Goal: Task Accomplishment & Management: Manage account settings

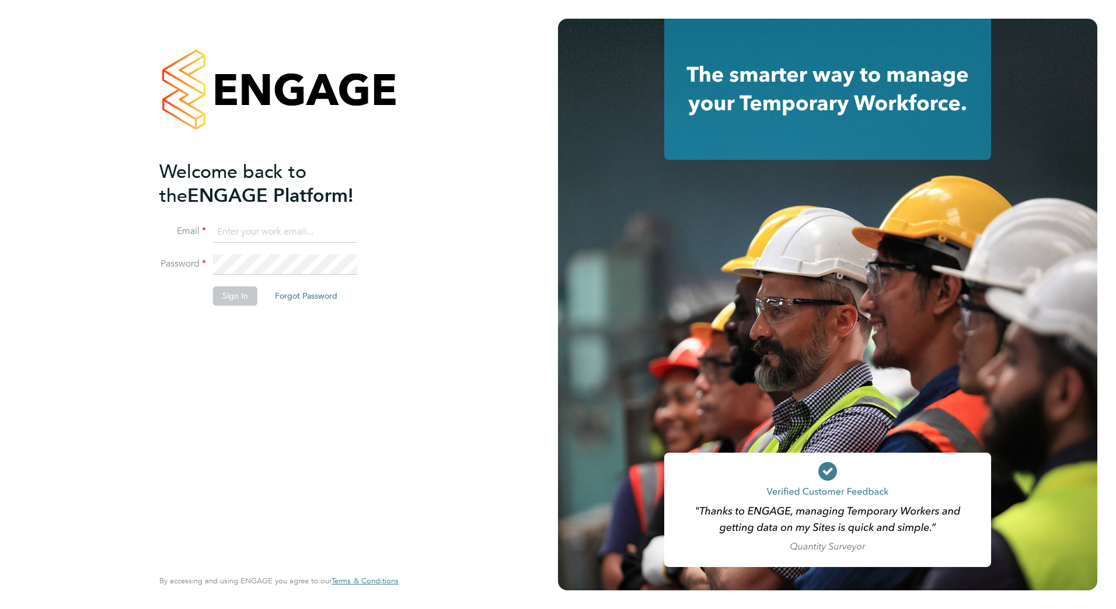
type input "[EMAIL_ADDRESS][DOMAIN_NAME]"
click at [210, 308] on li "Sign In Forgot Password" at bounding box center [273, 302] width 228 height 30
click at [216, 299] on button "Sign In" at bounding box center [235, 296] width 44 height 19
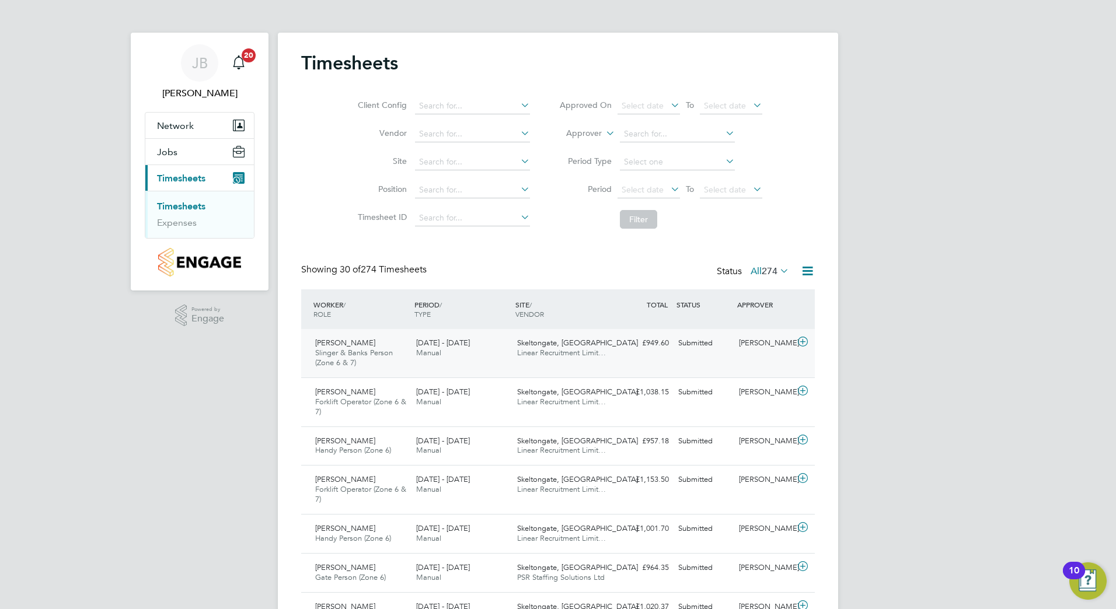
click at [514, 354] on div "Skeltongate, Leeds Linear Recruitment Limit…" at bounding box center [563, 348] width 101 height 29
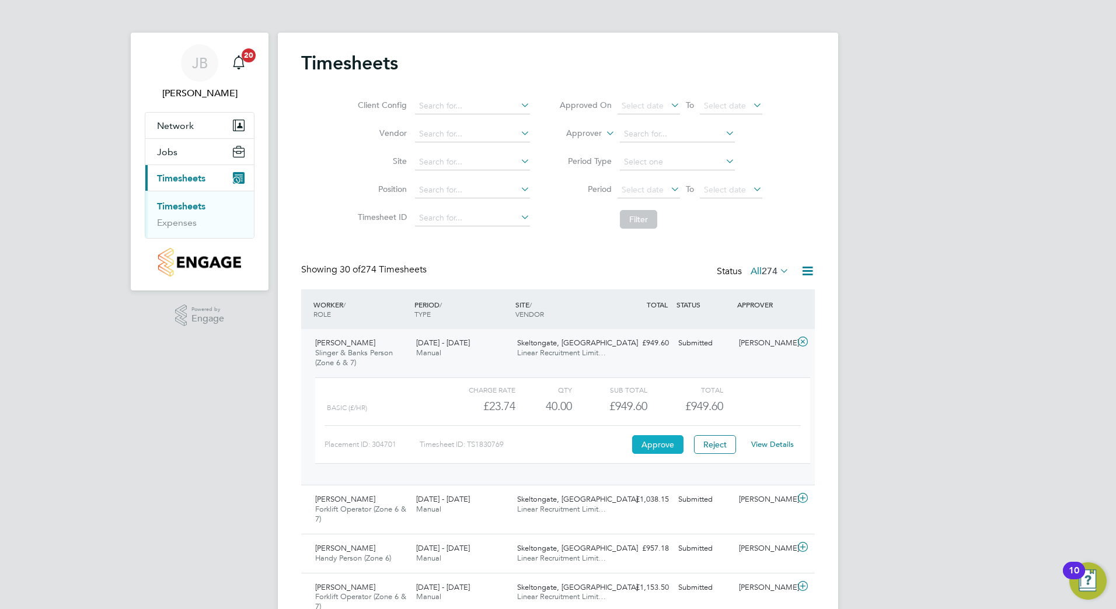
click at [657, 449] on button "Approve" at bounding box center [657, 444] width 51 height 19
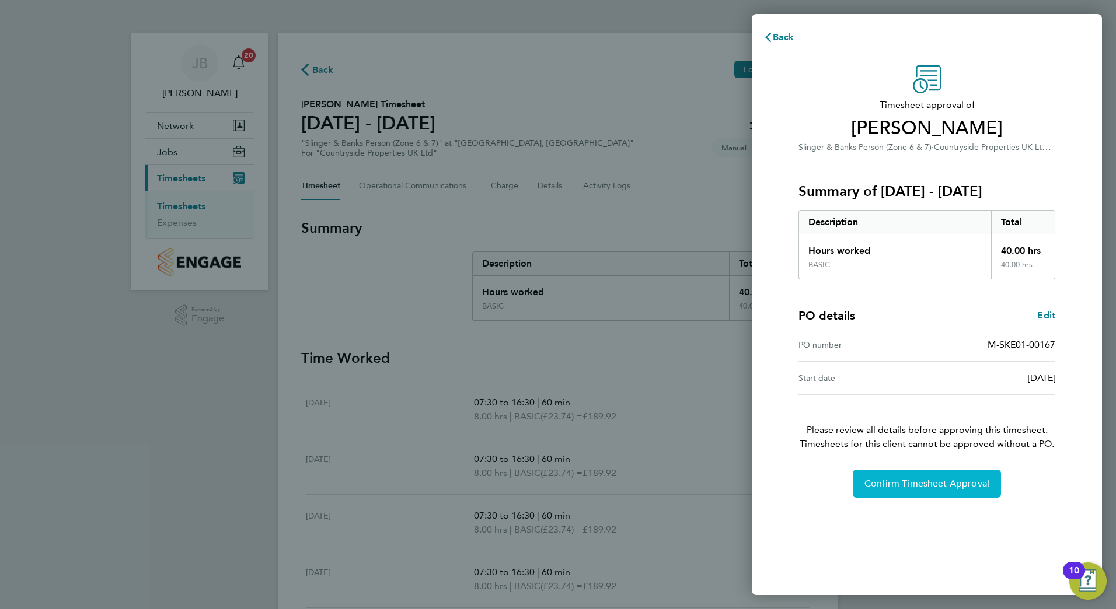
click at [921, 487] on span "Confirm Timesheet Approval" at bounding box center [926, 484] width 125 height 12
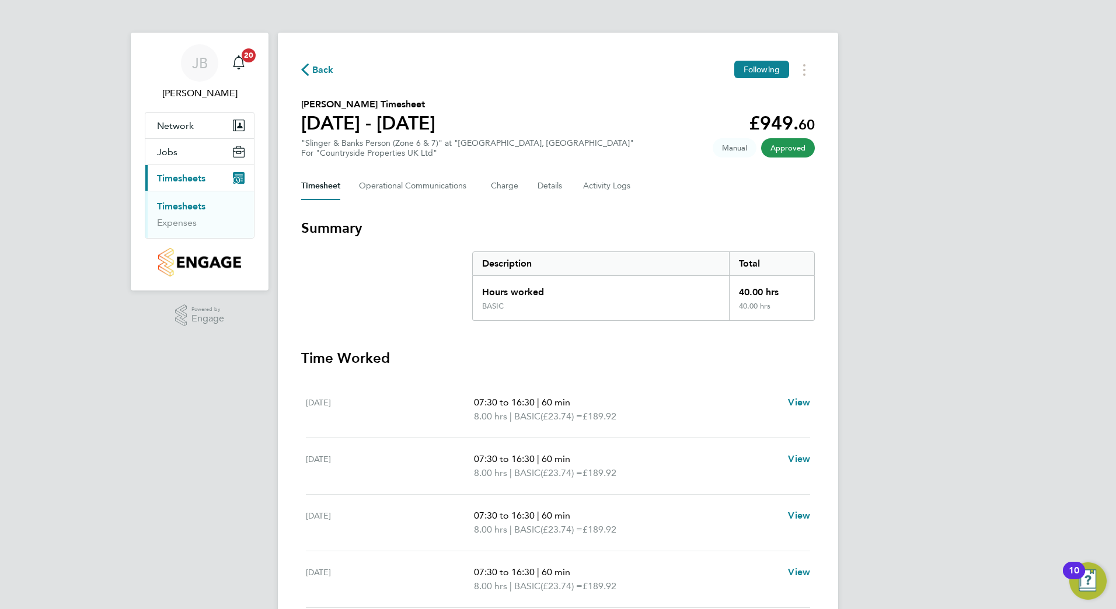
click at [184, 205] on link "Timesheets" at bounding box center [181, 206] width 48 height 11
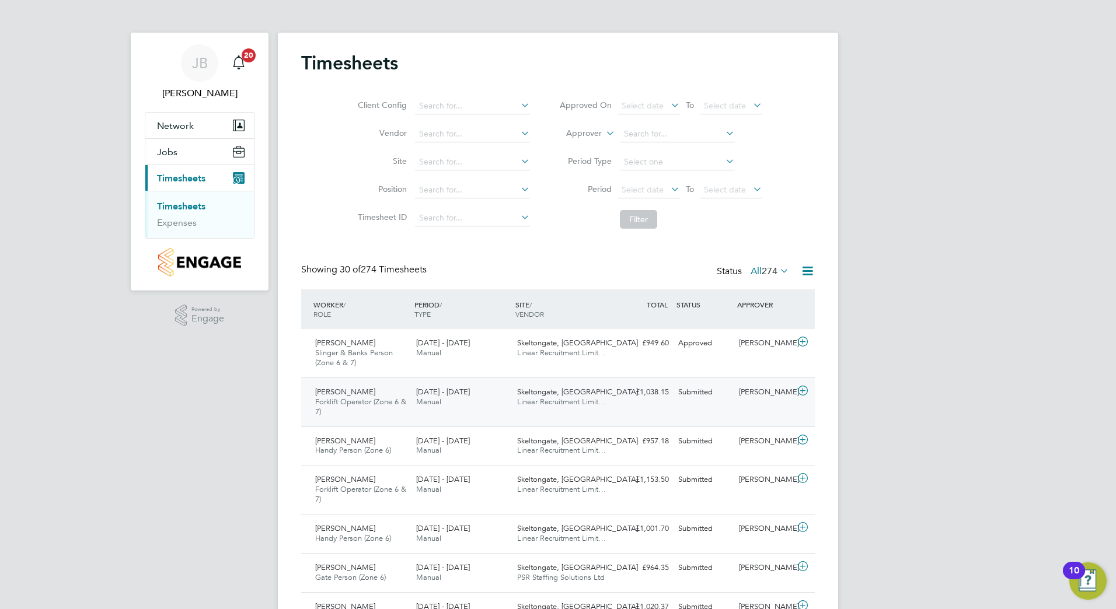
click at [597, 396] on div "Skeltongate, Leeds Linear Recruitment Limit…" at bounding box center [563, 397] width 101 height 29
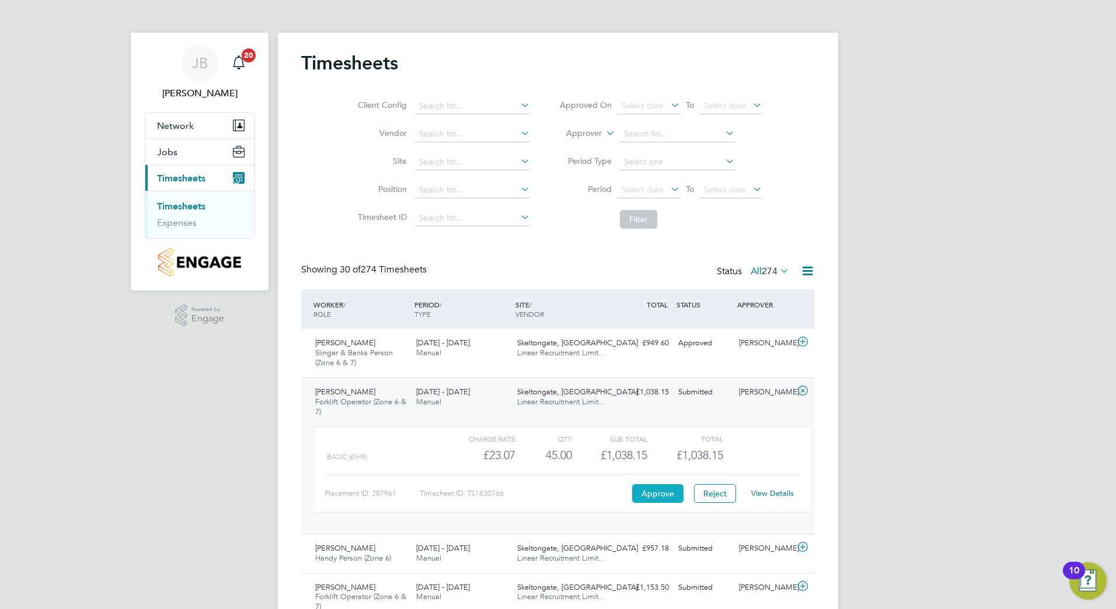
click at [657, 490] on button "Approve" at bounding box center [657, 493] width 51 height 19
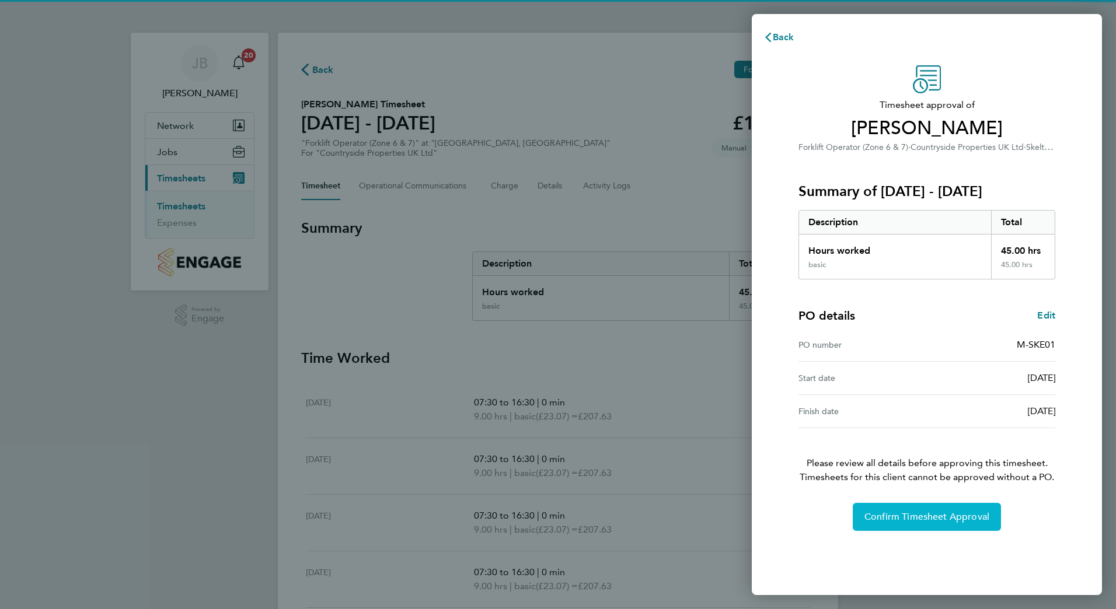
click at [914, 515] on span "Confirm Timesheet Approval" at bounding box center [926, 517] width 125 height 12
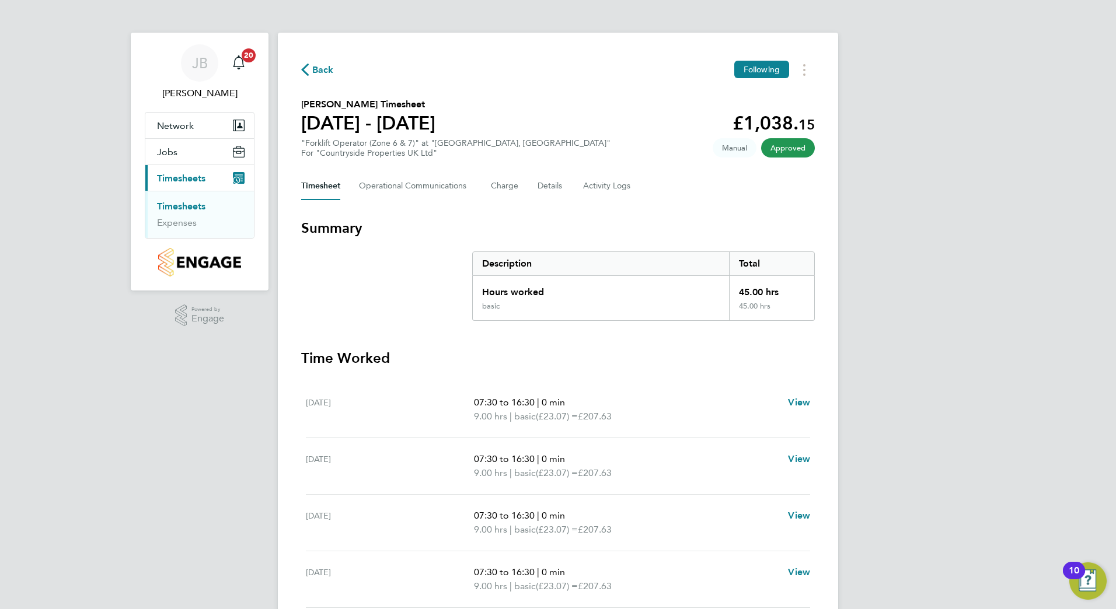
click at [187, 207] on link "Timesheets" at bounding box center [181, 206] width 48 height 11
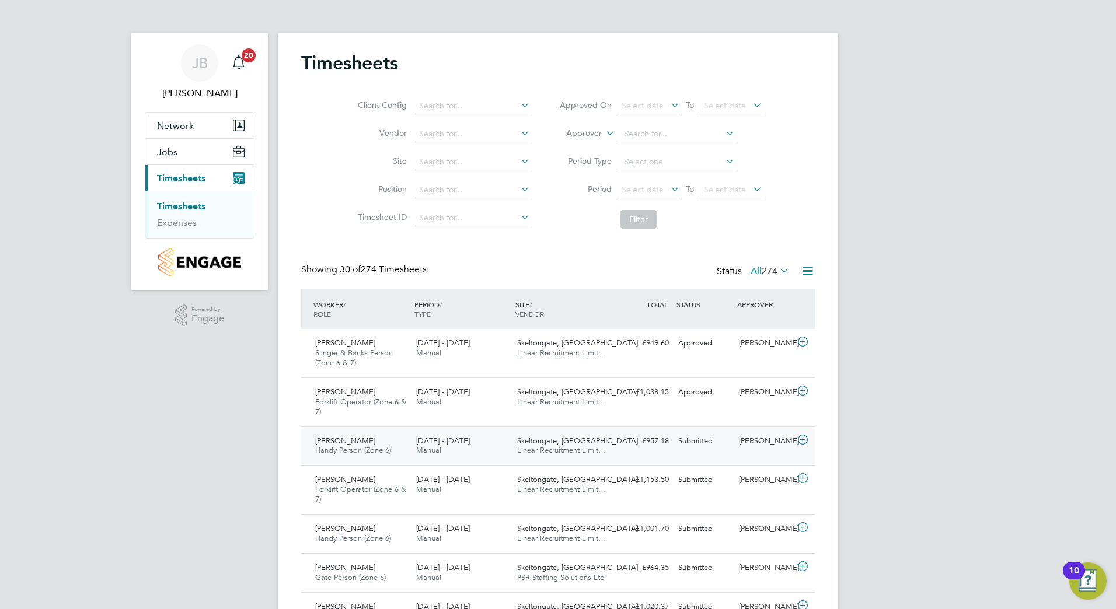
click at [596, 455] on div "Skeltongate, Leeds Linear Recruitment Limit…" at bounding box center [563, 446] width 101 height 29
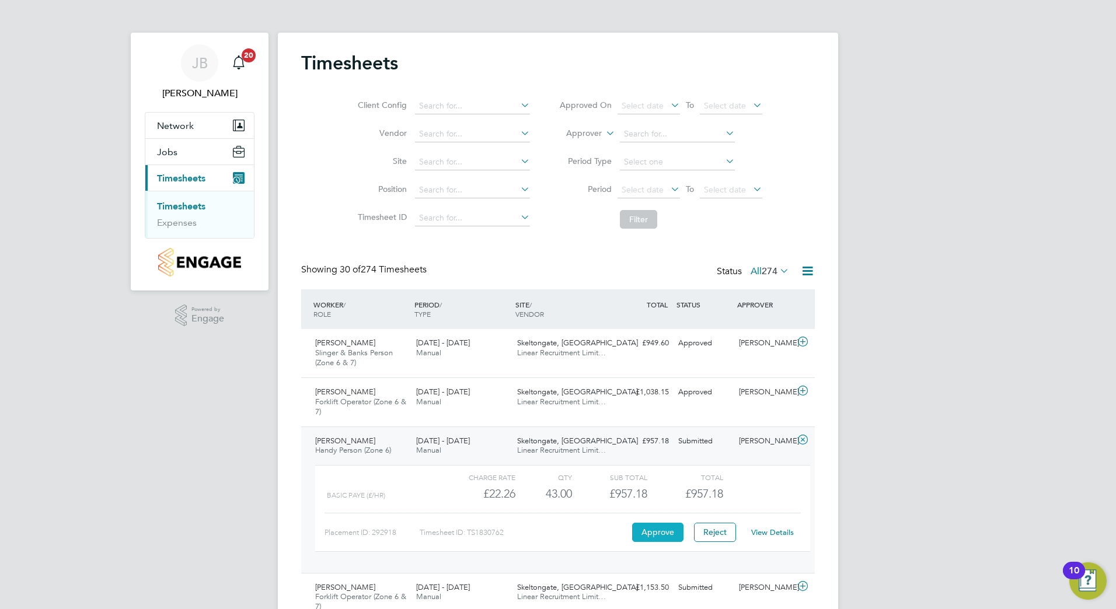
click at [650, 536] on button "Approve" at bounding box center [657, 532] width 51 height 19
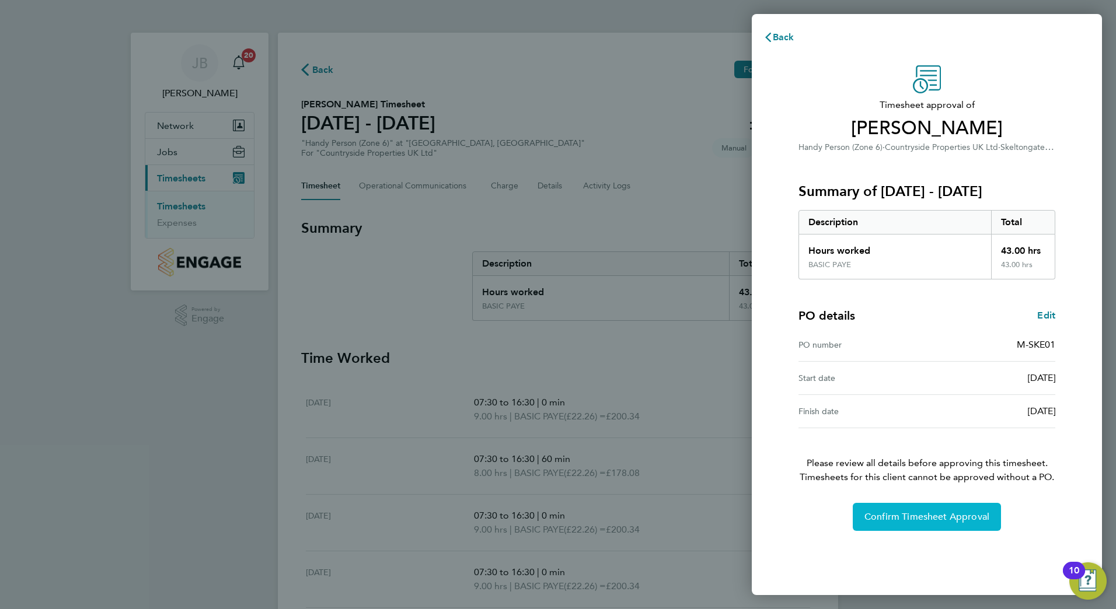
click at [943, 506] on button "Confirm Timesheet Approval" at bounding box center [927, 517] width 148 height 28
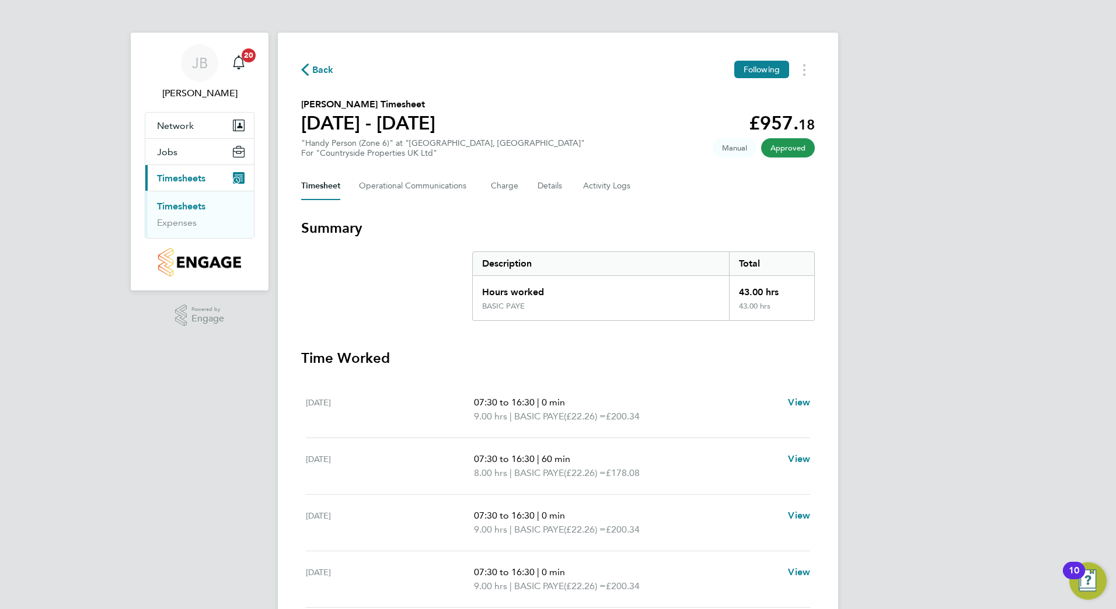
drag, startPoint x: 179, startPoint y: 209, endPoint x: 167, endPoint y: 204, distance: 13.1
click at [179, 208] on link "Timesheets" at bounding box center [181, 206] width 48 height 11
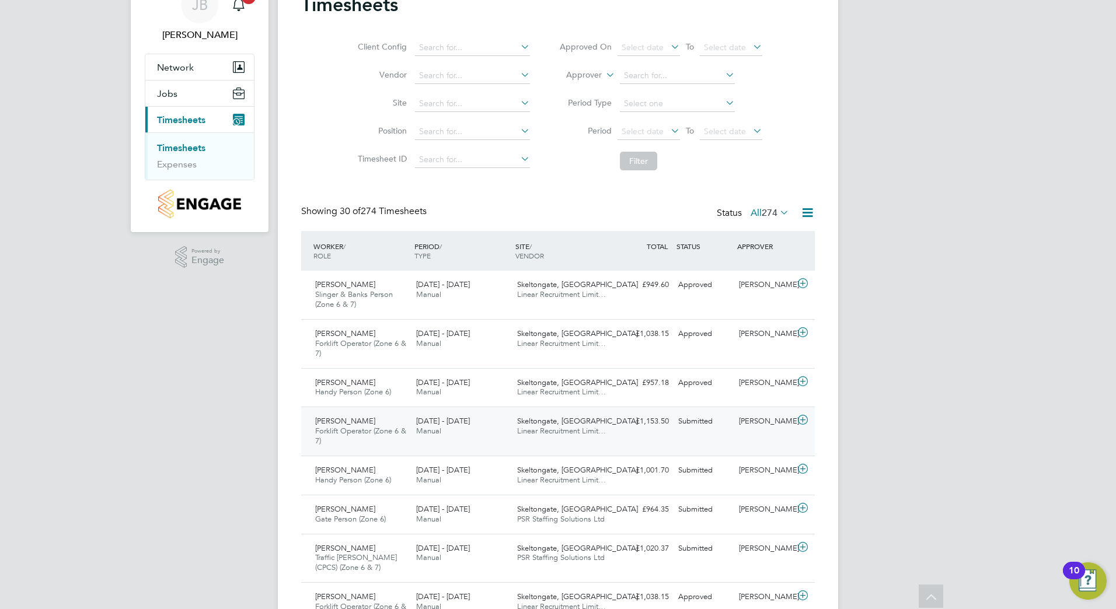
click at [478, 427] on div "22 - 28 Sep 2025 Manual" at bounding box center [462, 426] width 101 height 29
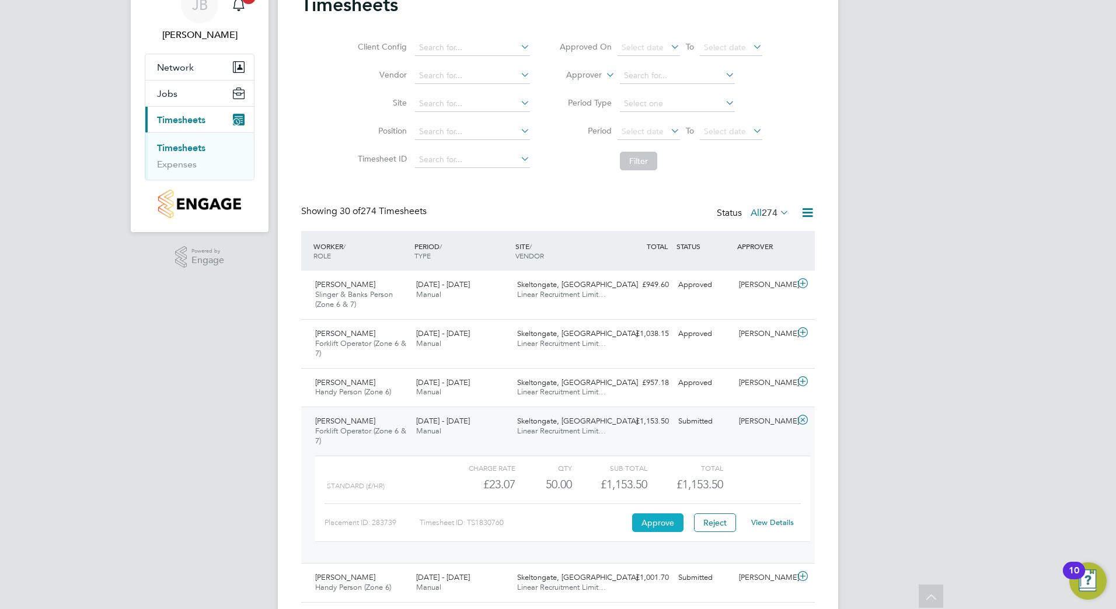
click at [646, 523] on button "Approve" at bounding box center [657, 523] width 51 height 19
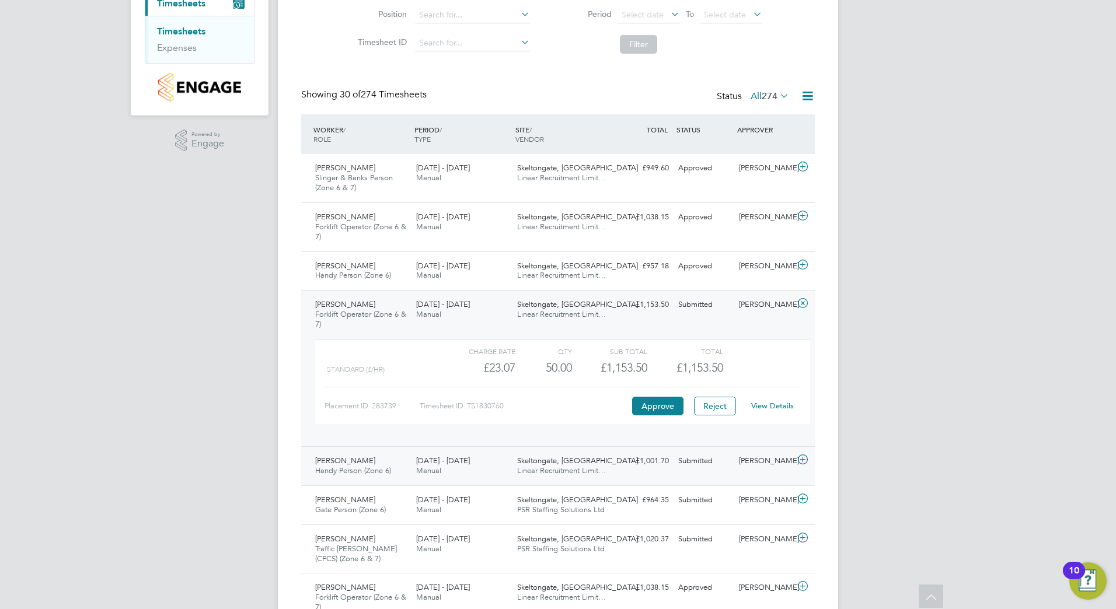
click at [667, 476] on div "Jordan Daniel Handy Person (Zone 6) 22 - 28 Sep 2025 22 - 28 Sep 2025 Manual Sk…" at bounding box center [558, 466] width 514 height 39
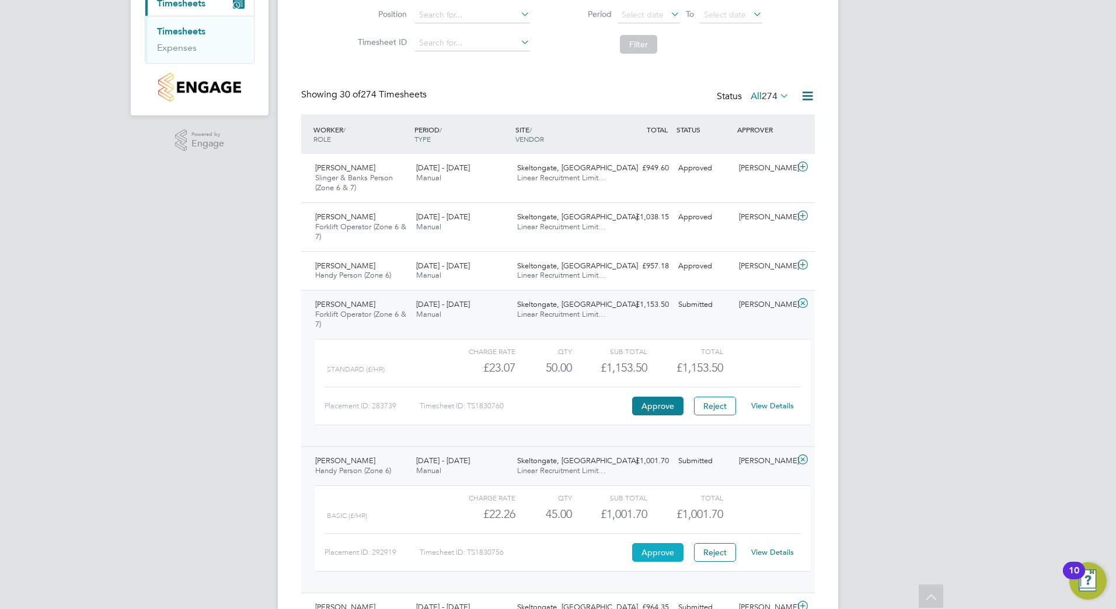
click at [658, 551] on button "Approve" at bounding box center [657, 552] width 51 height 19
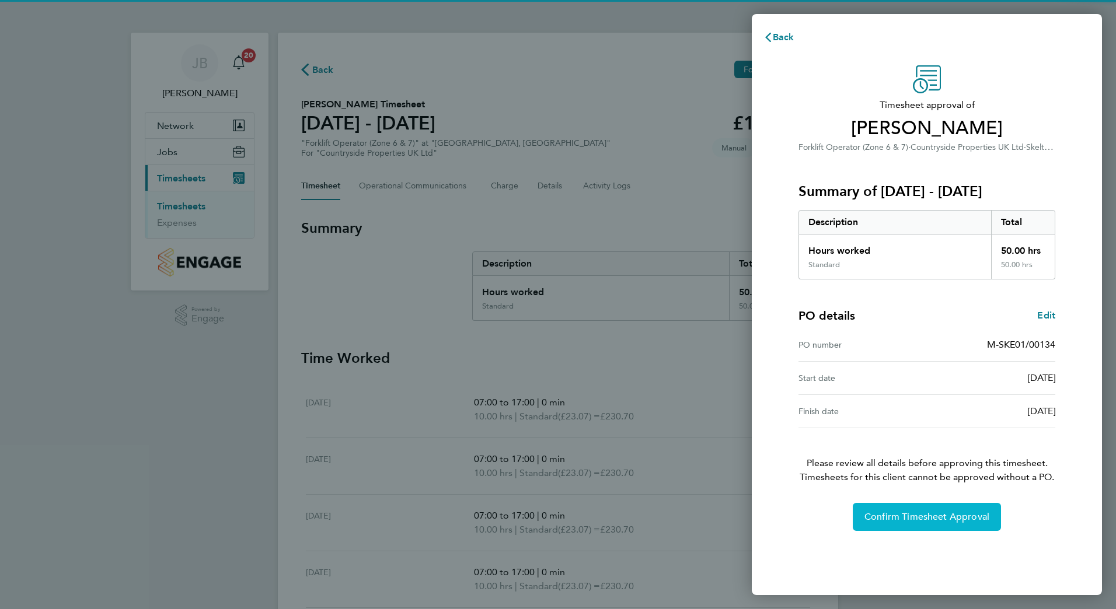
click at [893, 509] on button "Confirm Timesheet Approval" at bounding box center [927, 517] width 148 height 28
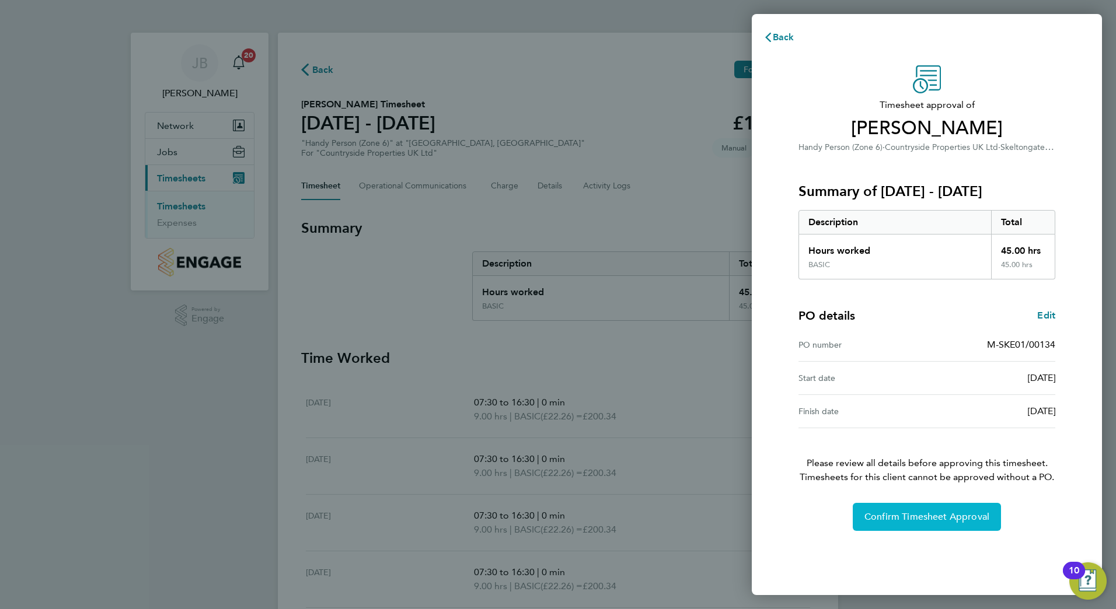
click at [964, 524] on button "Confirm Timesheet Approval" at bounding box center [927, 517] width 148 height 28
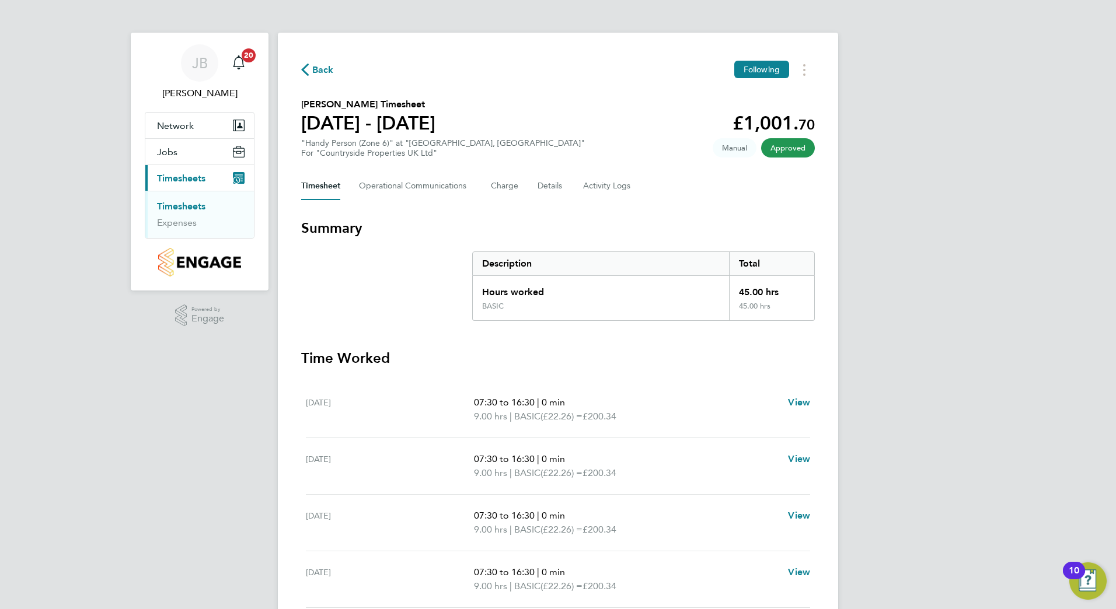
click at [189, 175] on span "Timesheets" at bounding box center [181, 178] width 48 height 11
click at [194, 204] on link "Timesheets" at bounding box center [181, 206] width 48 height 11
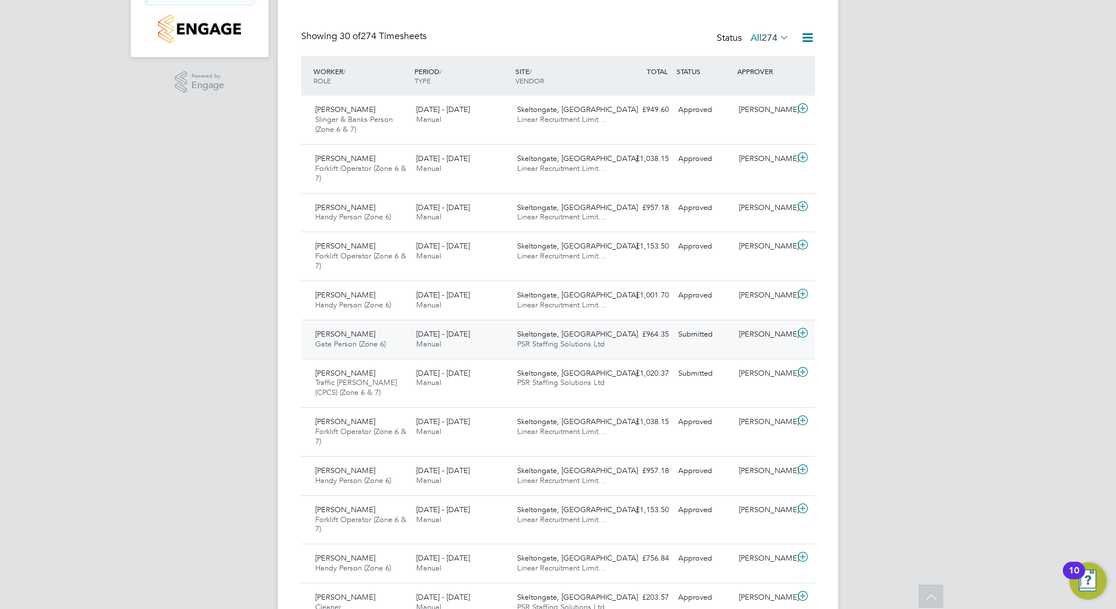
click at [586, 334] on div "Skeltongate, Leeds PSR Staffing Solutions Ltd" at bounding box center [563, 339] width 101 height 29
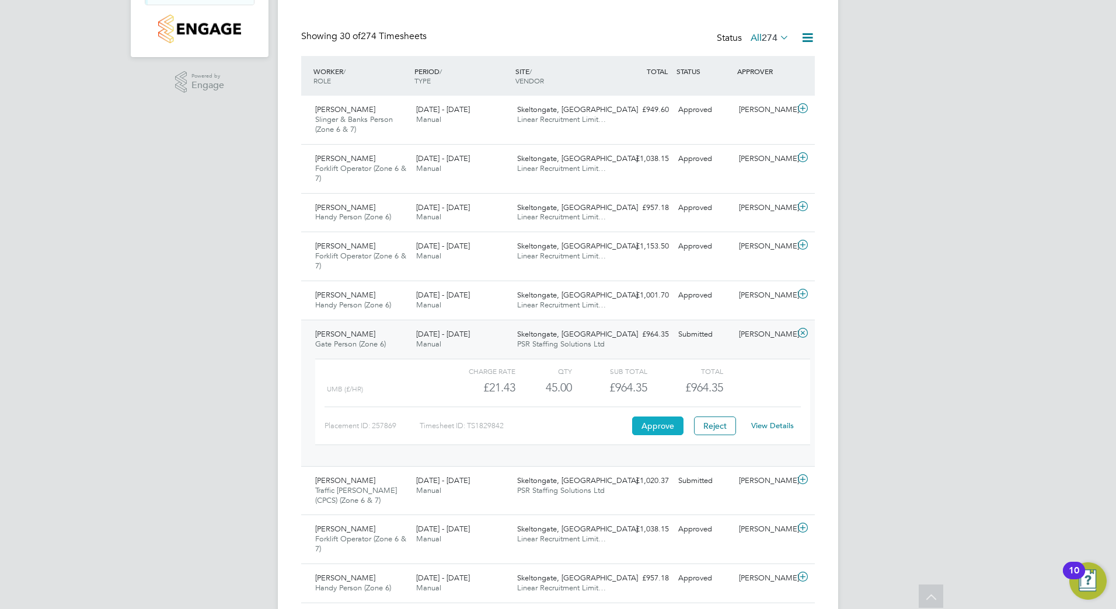
click at [662, 423] on button "Approve" at bounding box center [657, 426] width 51 height 19
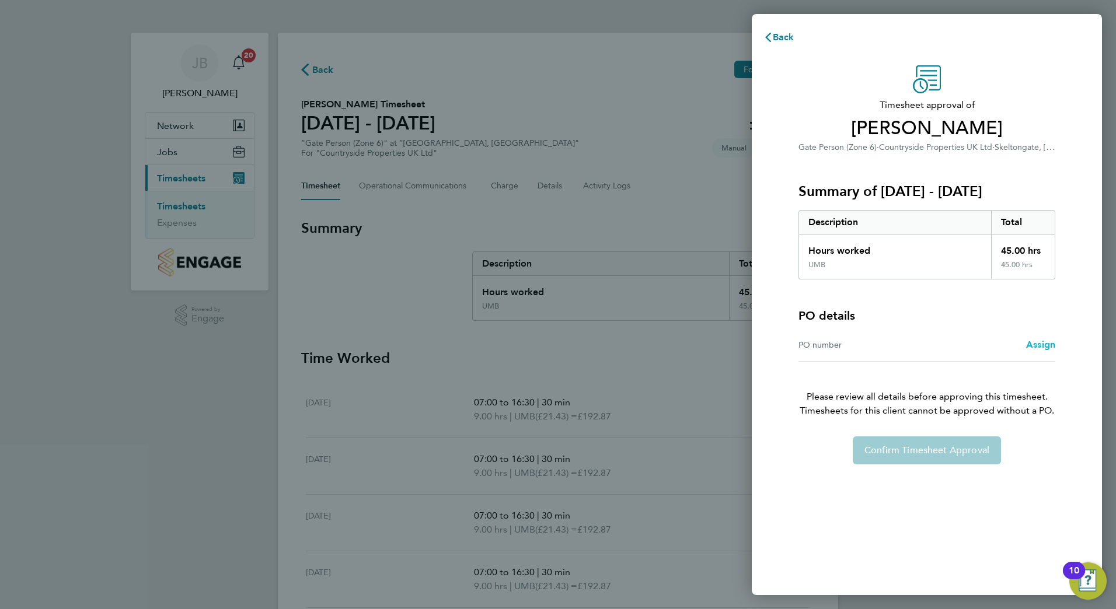
click at [1033, 347] on span "Assign" at bounding box center [1040, 344] width 29 height 11
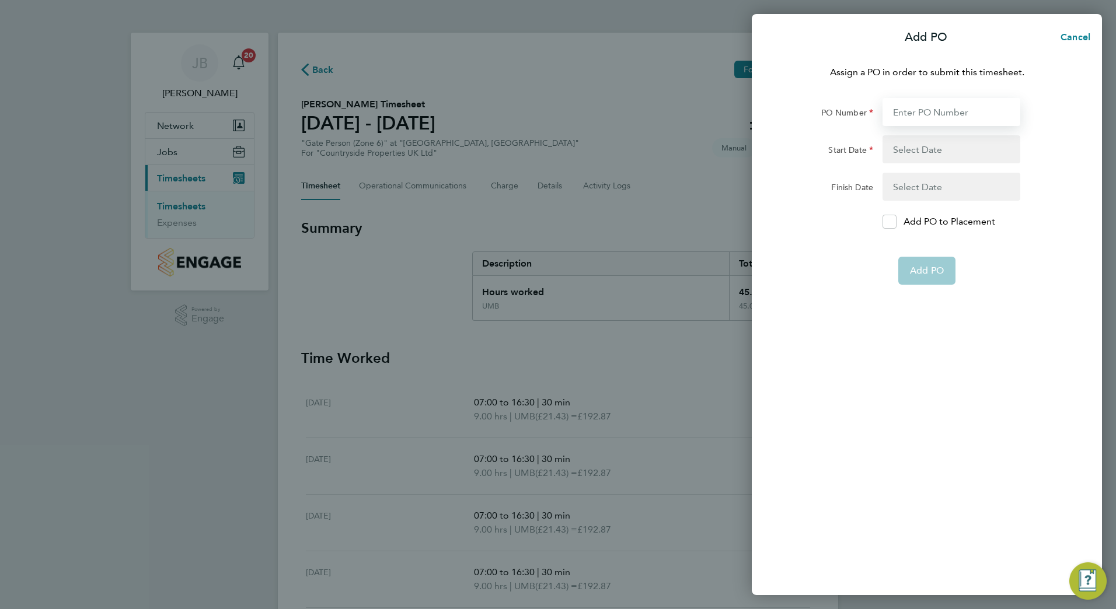
click at [940, 114] on input "PO Number" at bounding box center [952, 112] width 138 height 28
type input "skel 01"
type input "[DATE]"
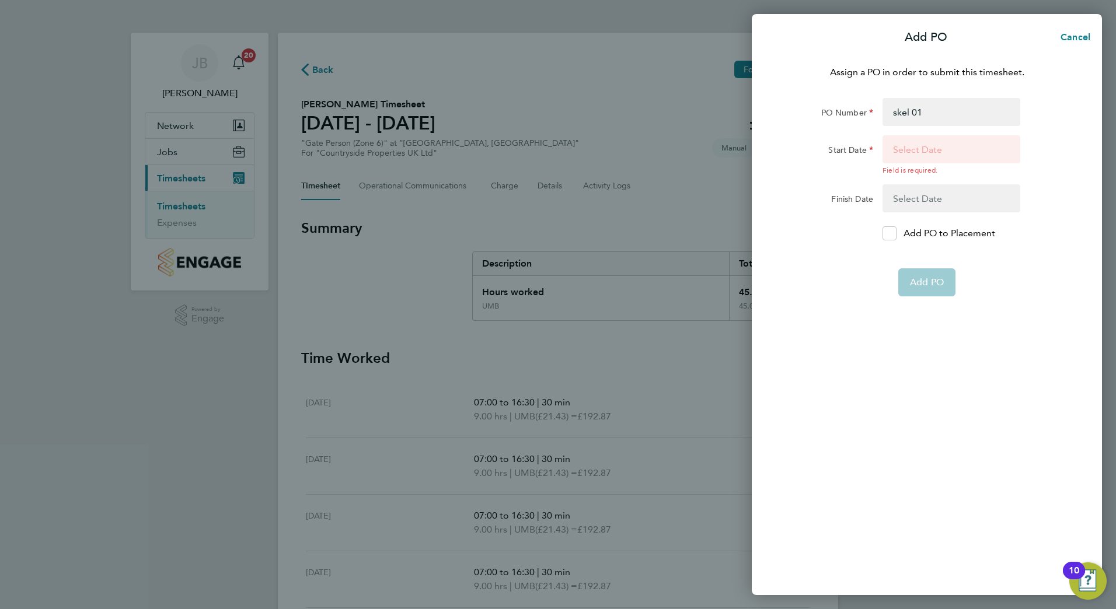
click at [940, 148] on button "button" at bounding box center [952, 155] width 138 height 40
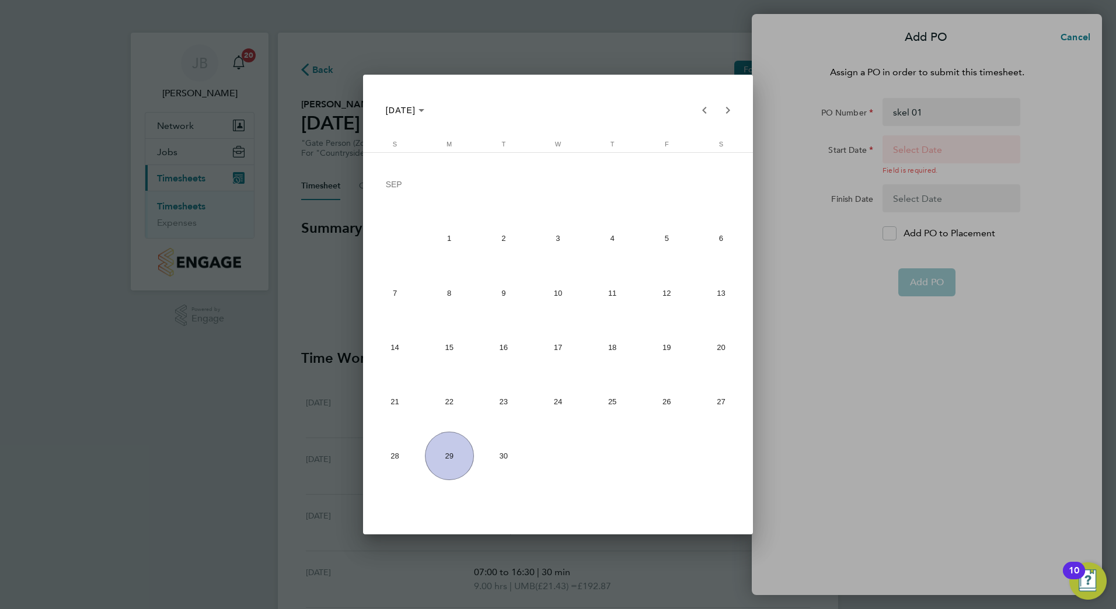
click at [446, 231] on span "1" at bounding box center [449, 238] width 49 height 49
type input "[DATE]"
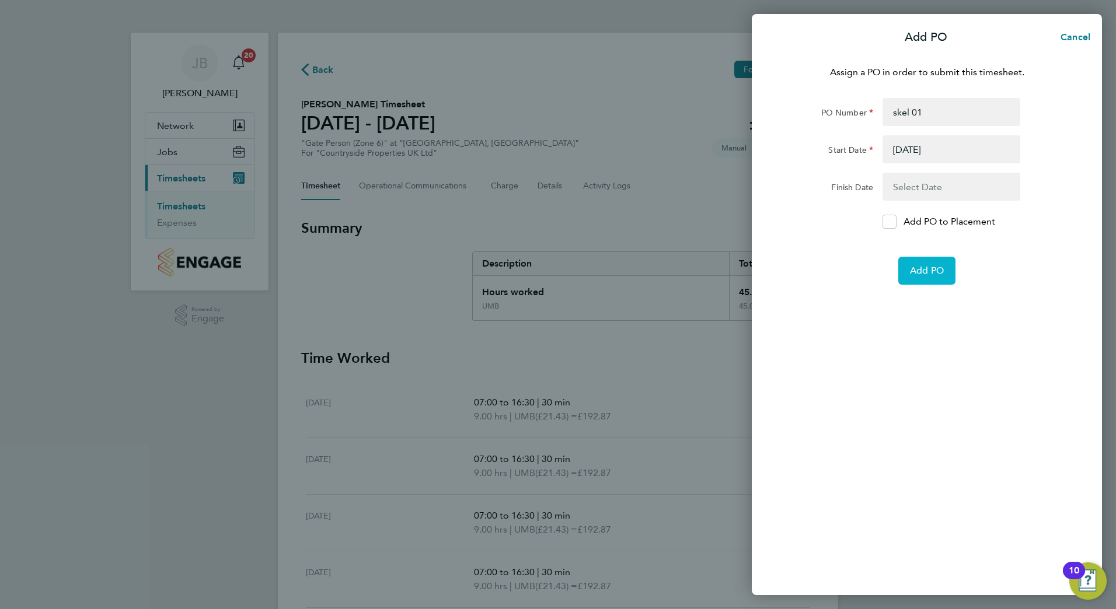
click at [931, 273] on span "Add PO" at bounding box center [927, 271] width 34 height 12
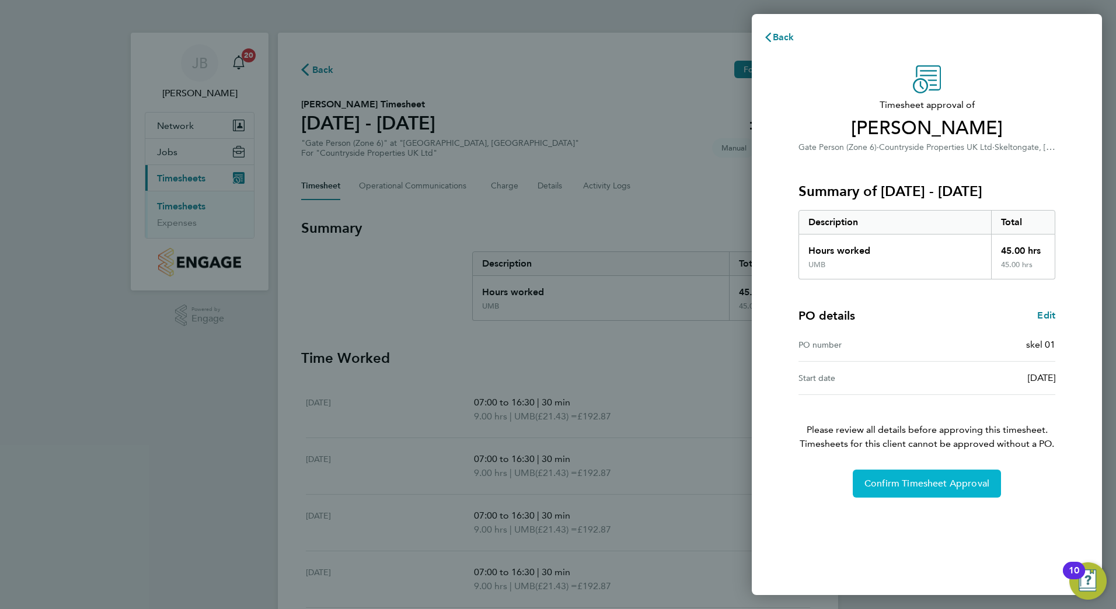
click at [946, 480] on span "Confirm Timesheet Approval" at bounding box center [926, 484] width 125 height 12
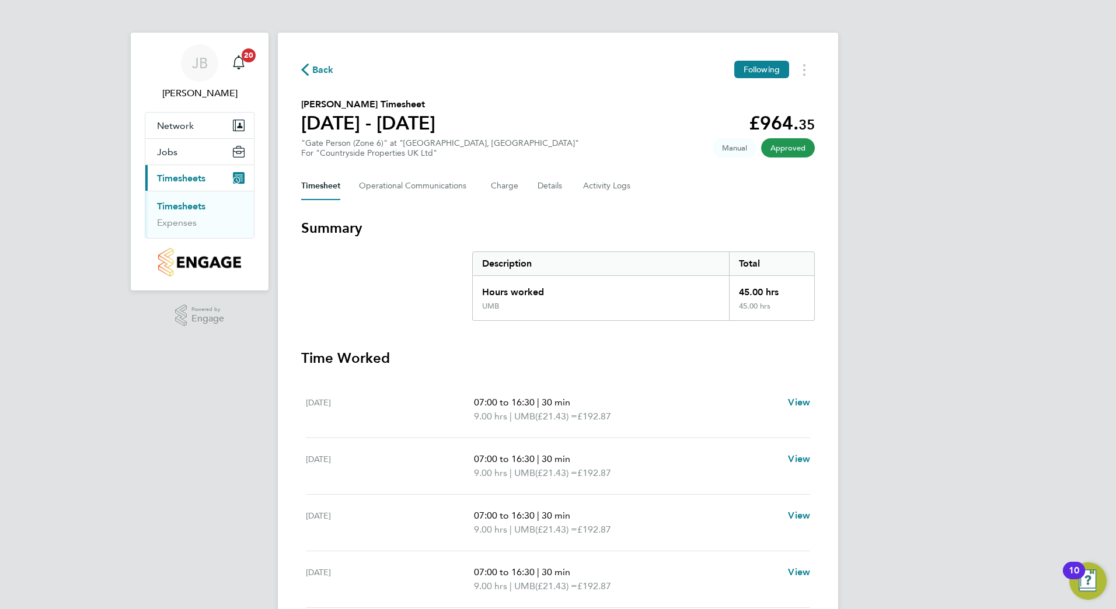
click at [189, 201] on link "Timesheets" at bounding box center [181, 206] width 48 height 11
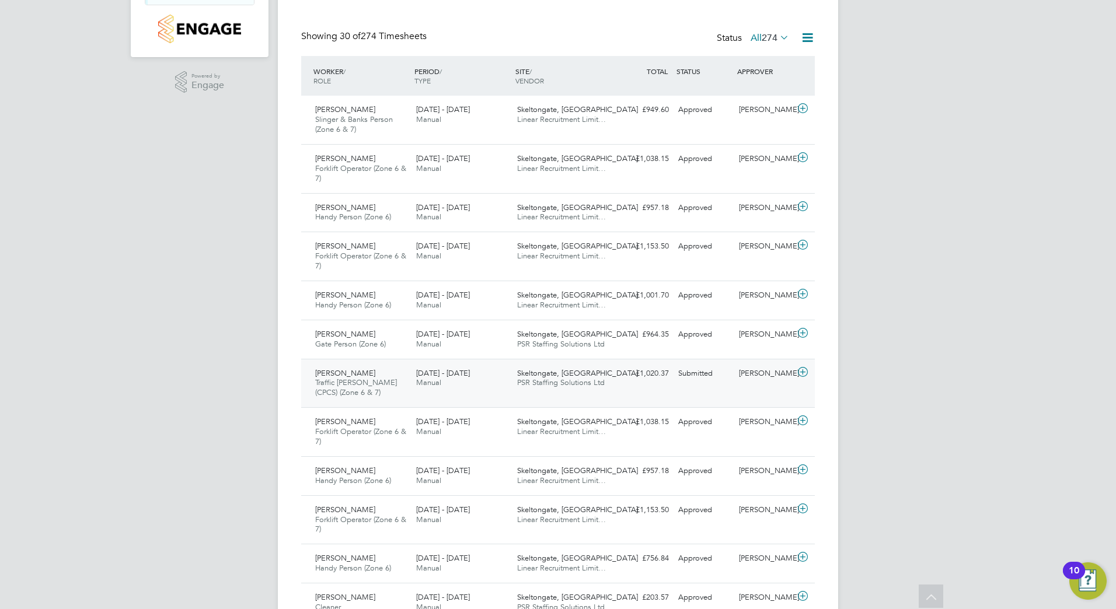
click at [674, 377] on div "Submitted" at bounding box center [704, 373] width 61 height 19
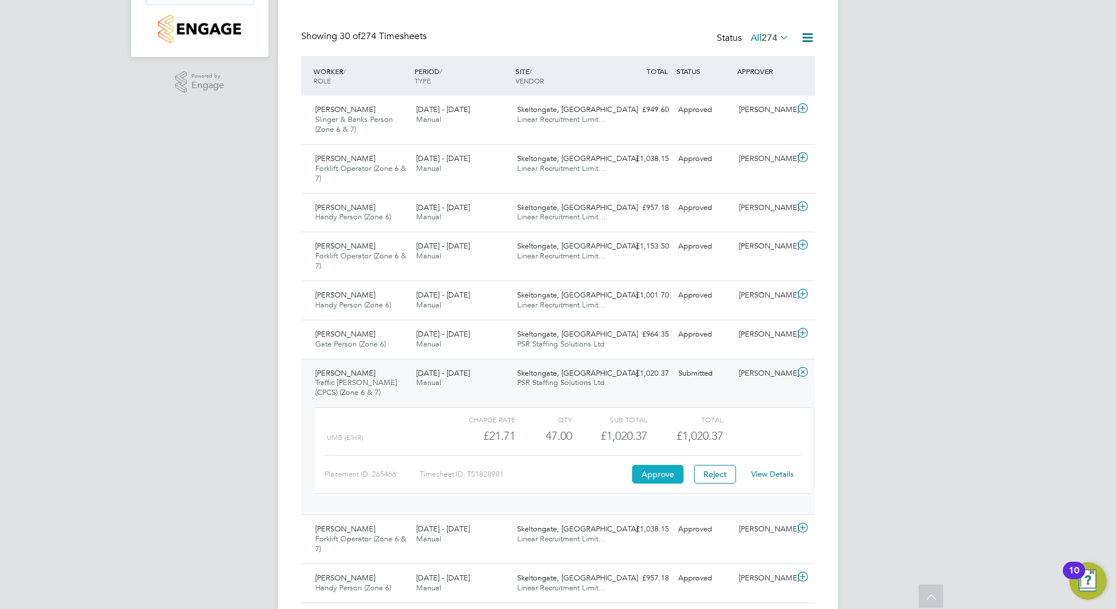
click at [661, 473] on button "Approve" at bounding box center [657, 474] width 51 height 19
